Goal: Task Accomplishment & Management: Use online tool/utility

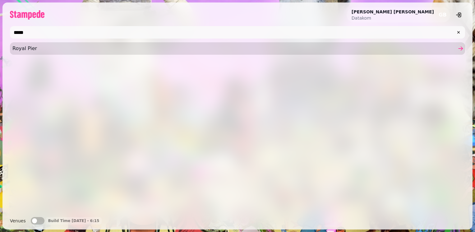
type input "*****"
click at [27, 50] on span "Royal Pier" at bounding box center [234, 48] width 444 height 7
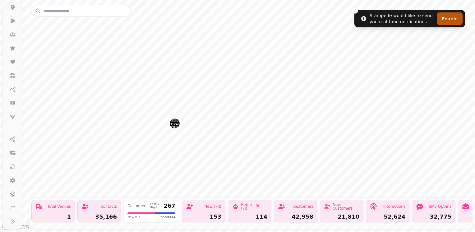
scroll to position [52, 0]
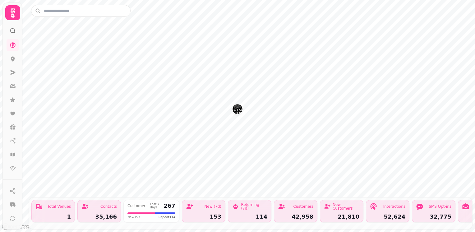
click at [12, 31] on icon at bounding box center [13, 31] width 6 height 6
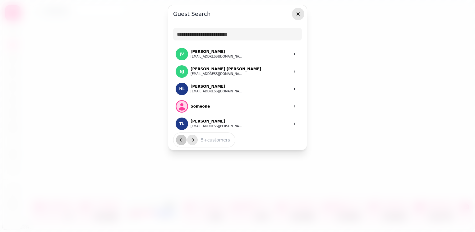
click at [296, 14] on icon "button" at bounding box center [298, 14] width 6 height 6
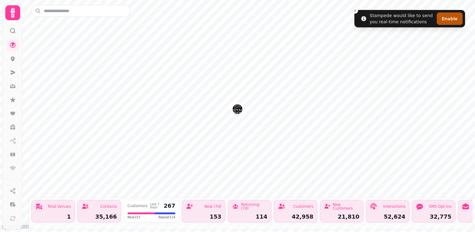
click at [66, 214] on div "1" at bounding box center [52, 217] width 35 height 6
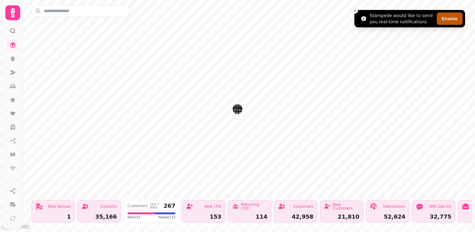
click at [354, 10] on line "Close toast" at bounding box center [355, 11] width 2 height 2
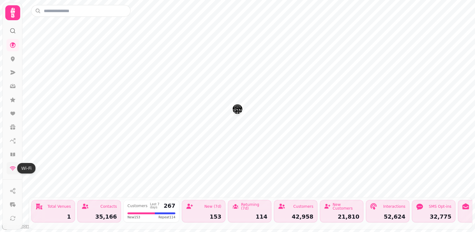
click at [10, 169] on icon at bounding box center [13, 168] width 6 height 6
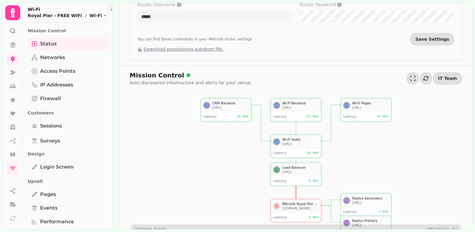
scroll to position [118, 0]
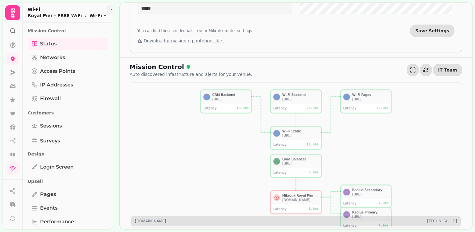
click at [308, 200] on div "80e007ee1d43.simpleddns.io" at bounding box center [300, 200] width 36 height 4
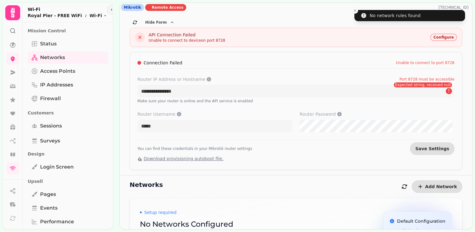
click at [439, 39] on span "Configure" at bounding box center [443, 37] width 21 height 4
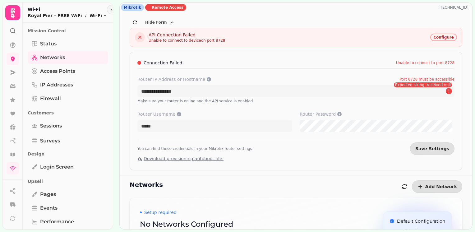
click at [440, 38] on span "Configure" at bounding box center [443, 37] width 21 height 4
click at [138, 38] on icon at bounding box center [140, 37] width 6 height 6
click at [158, 9] on span "Remote Access" at bounding box center [168, 7] width 32 height 5
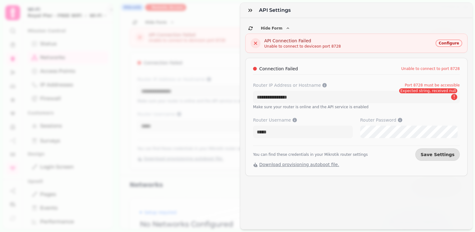
click at [157, 9] on div "API Settings Hide Form SSL API STAMPEDE WWW SNAP SSL API 80e007ee1d43 .simpledd…" at bounding box center [237, 118] width 475 height 227
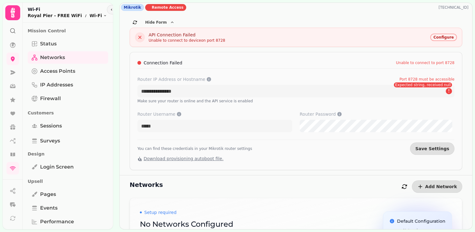
click at [138, 8] on div "Mikrotik" at bounding box center [132, 7] width 23 height 7
click at [130, 8] on div "Mikrotik" at bounding box center [132, 7] width 23 height 7
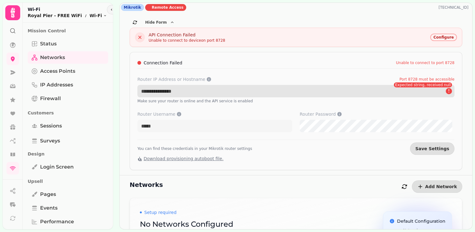
click at [202, 87] on input "Router IP Address or Hostname Port 8728 must be accessible" at bounding box center [295, 91] width 317 height 12
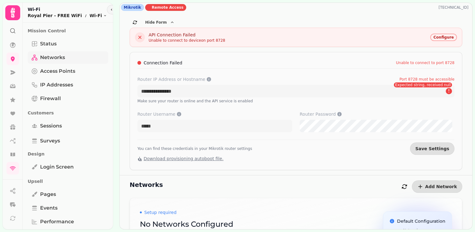
click at [45, 58] on span "Networks" at bounding box center [52, 57] width 25 height 7
click at [129, 7] on div "Mikrotik" at bounding box center [132, 7] width 23 height 7
click at [12, 166] on icon at bounding box center [13, 168] width 6 height 4
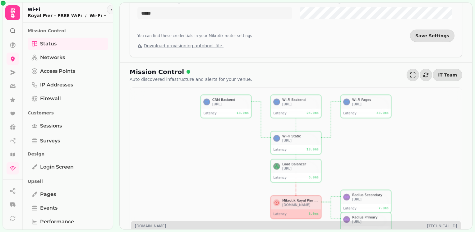
scroll to position [118, 0]
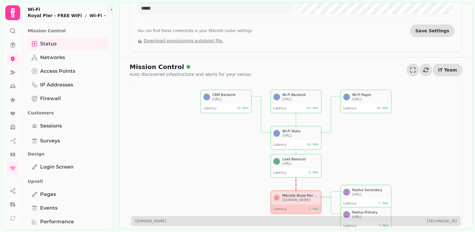
drag, startPoint x: 308, startPoint y: 206, endPoint x: 238, endPoint y: 192, distance: 71.9
click at [238, 192] on icon at bounding box center [296, 155] width 190 height 130
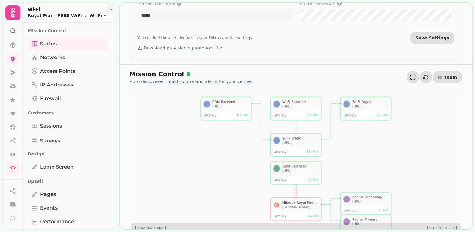
scroll to position [118, 0]
